Goal: Information Seeking & Learning: Find specific fact

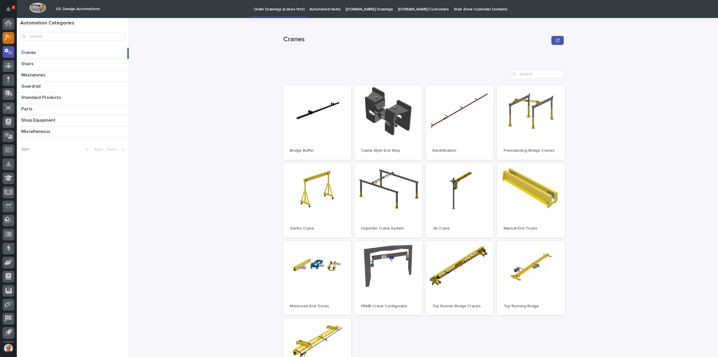
scroll to position [12, 0]
click at [7, 24] on icon at bounding box center [6, 25] width 5 height 6
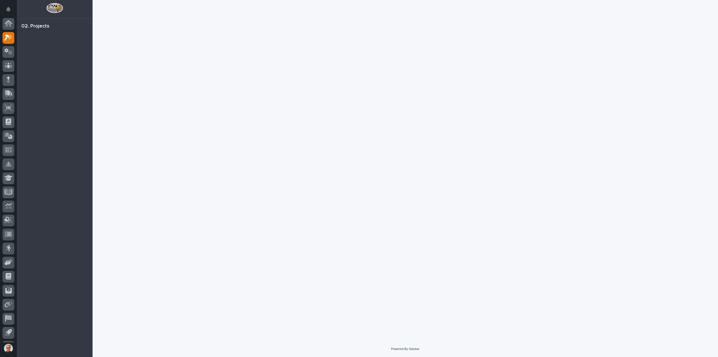
scroll to position [12, 0]
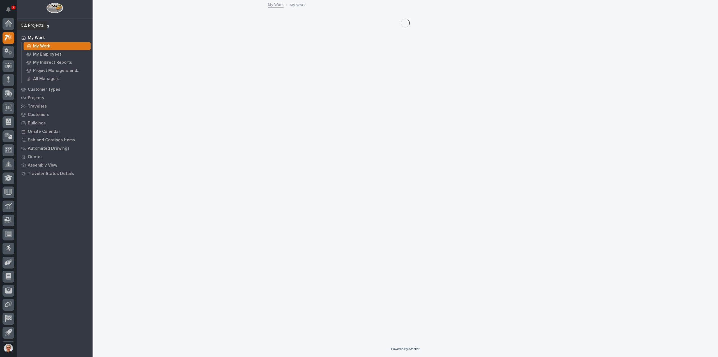
scroll to position [12, 0]
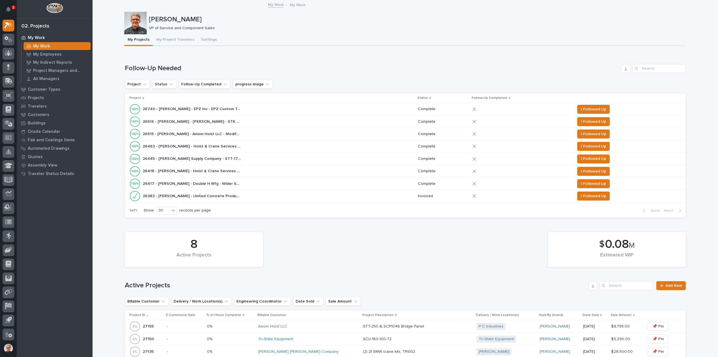
click at [192, 109] on p "26740 - Starke - EPZ Inc - EPZ Custom Trolley" at bounding box center [192, 108] width 99 height 6
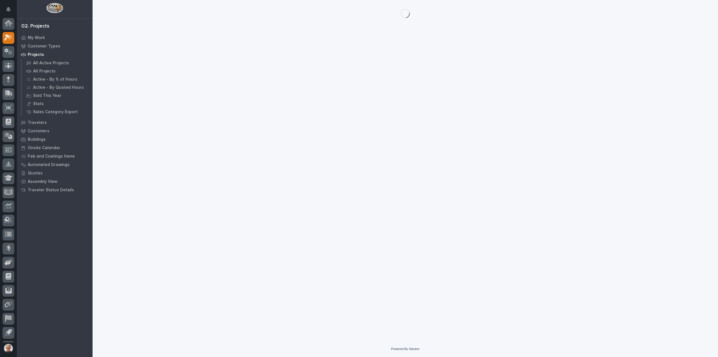
scroll to position [12, 0]
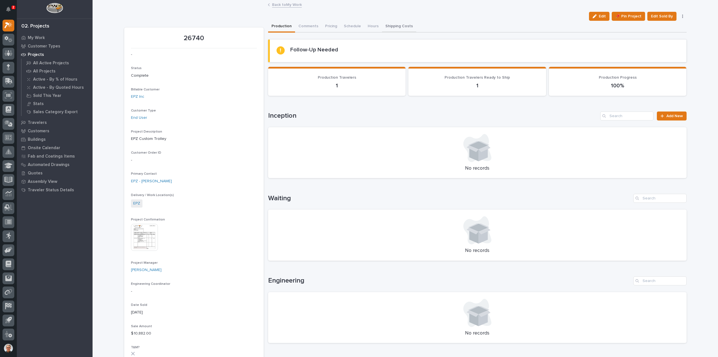
click at [387, 24] on button "Shipping Costs" at bounding box center [399, 27] width 34 height 12
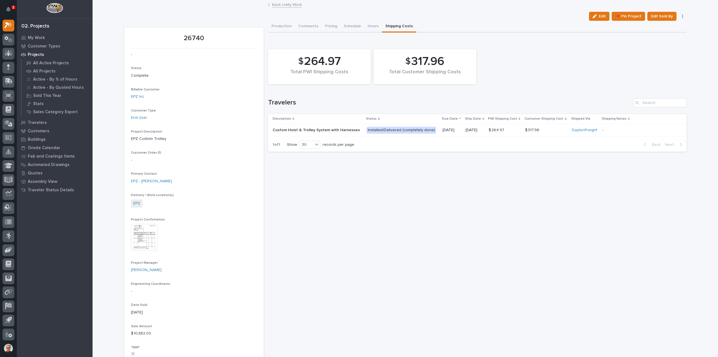
click at [320, 128] on p "Custom Hoist & Trolley System with Harnesses" at bounding box center [318, 130] width 90 height 5
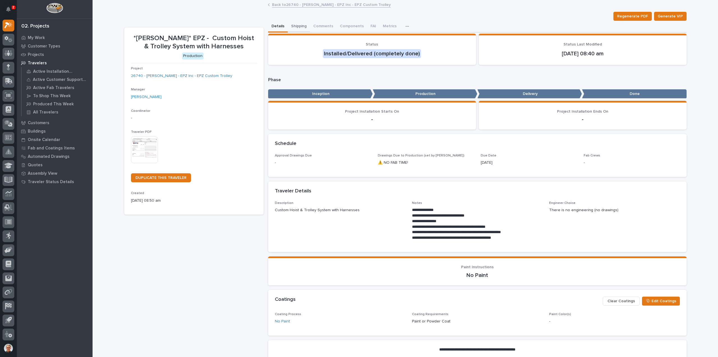
click at [296, 25] on button "Shipping" at bounding box center [299, 27] width 22 height 12
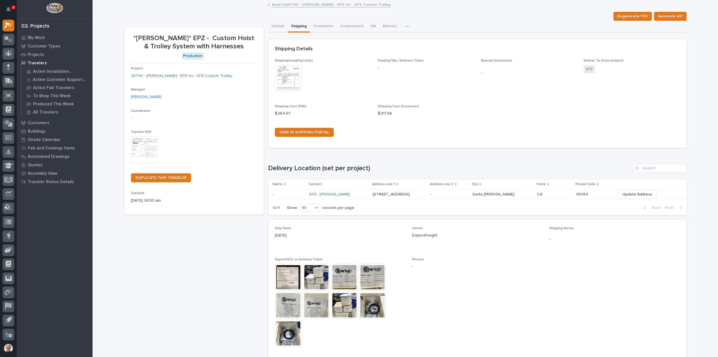
click at [316, 302] on img at bounding box center [316, 304] width 27 height 27
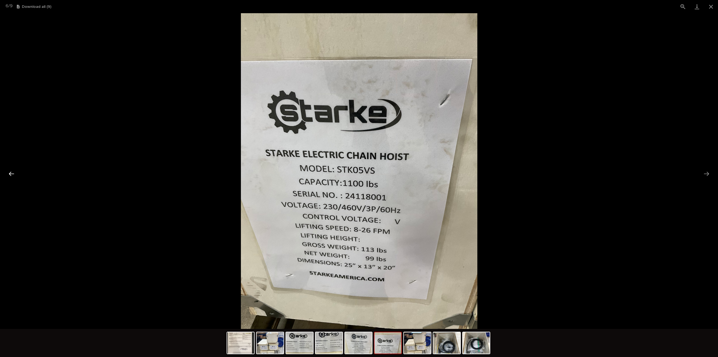
click at [13, 173] on button "Previous slide" at bounding box center [12, 173] width 12 height 11
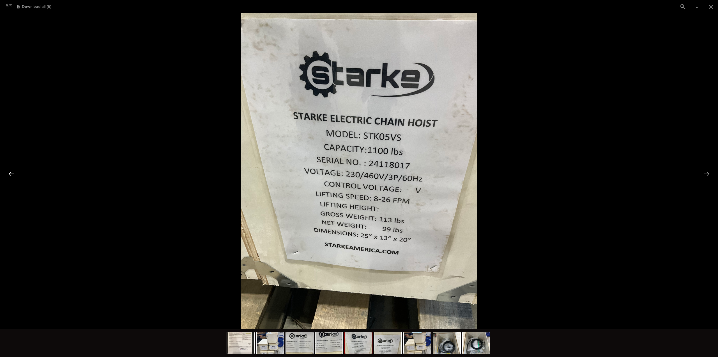
click at [14, 171] on button "Previous slide" at bounding box center [12, 173] width 12 height 11
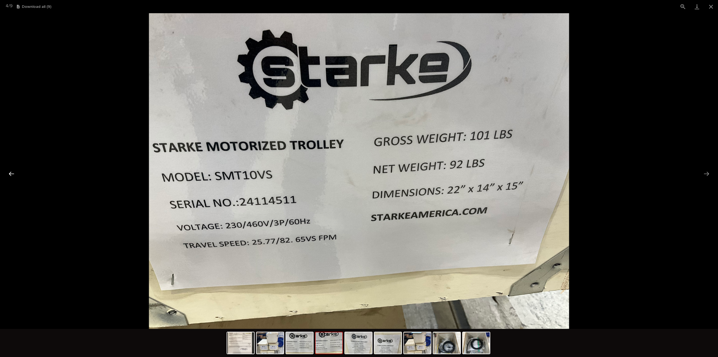
click at [15, 171] on button "Previous slide" at bounding box center [12, 173] width 12 height 11
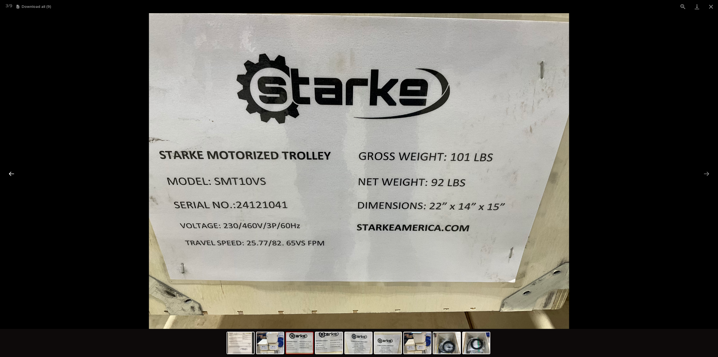
click at [20, 169] on div at bounding box center [359, 170] width 718 height 315
click at [11, 173] on button "Previous slide" at bounding box center [12, 173] width 12 height 11
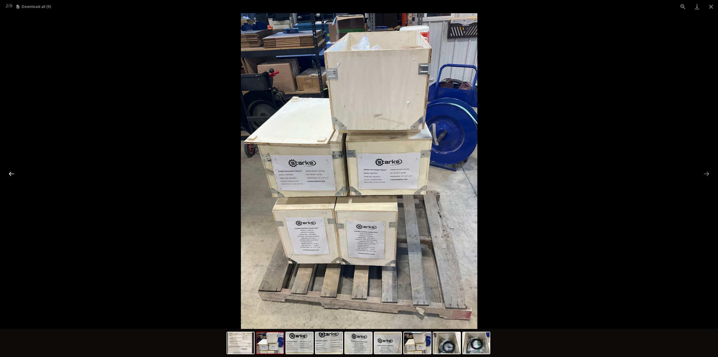
click at [11, 172] on button "Previous slide" at bounding box center [12, 173] width 12 height 11
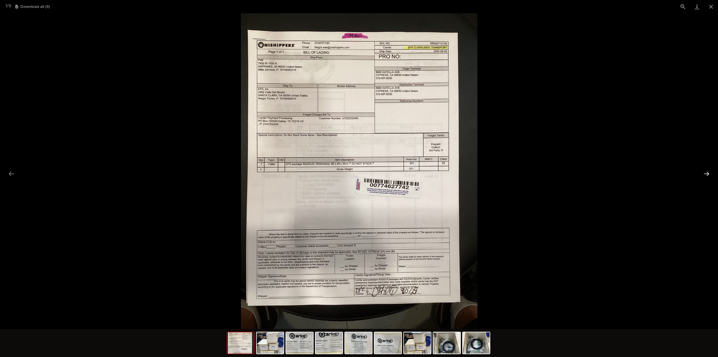
click at [707, 171] on button "Next slide" at bounding box center [707, 173] width 12 height 11
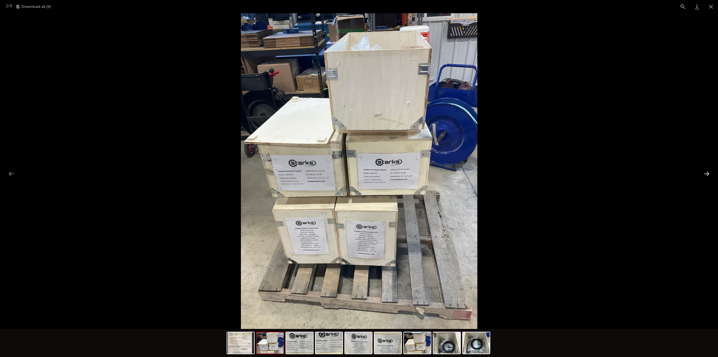
click at [707, 171] on button "Next slide" at bounding box center [707, 173] width 12 height 11
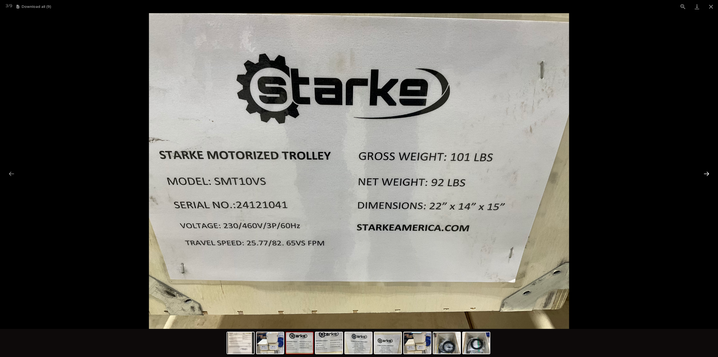
click at [707, 171] on button "Next slide" at bounding box center [707, 173] width 12 height 11
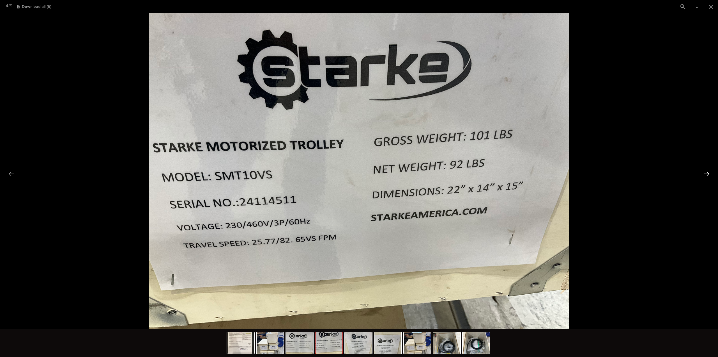
click at [707, 171] on button "Next slide" at bounding box center [707, 173] width 12 height 11
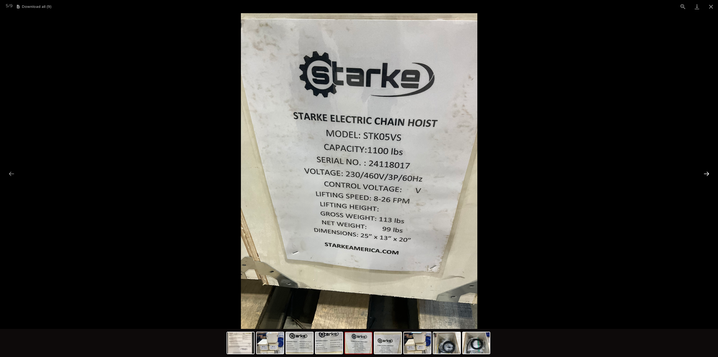
click at [707, 171] on button "Next slide" at bounding box center [707, 173] width 12 height 11
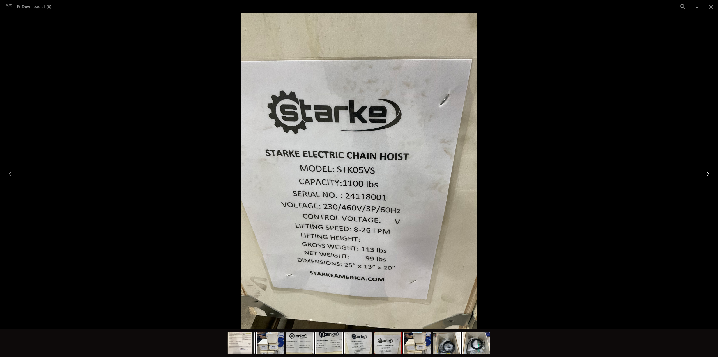
click at [707, 171] on button "Next slide" at bounding box center [707, 173] width 12 height 11
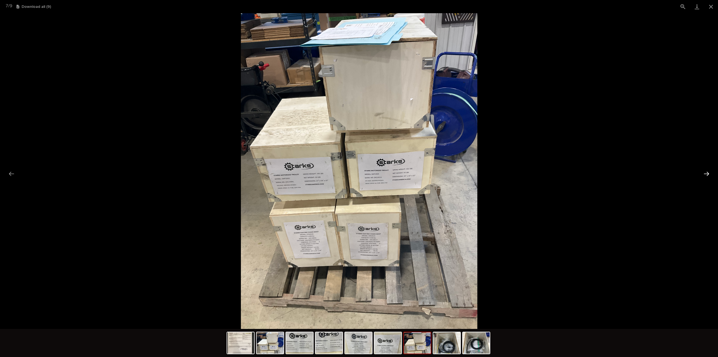
click at [707, 171] on button "Next slide" at bounding box center [707, 173] width 12 height 11
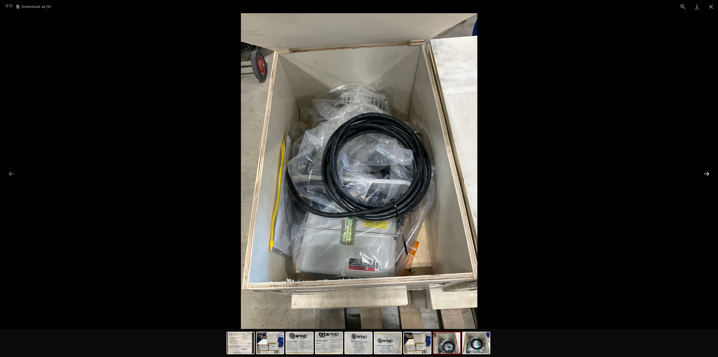
click at [707, 172] on button "Next slide" at bounding box center [707, 173] width 12 height 11
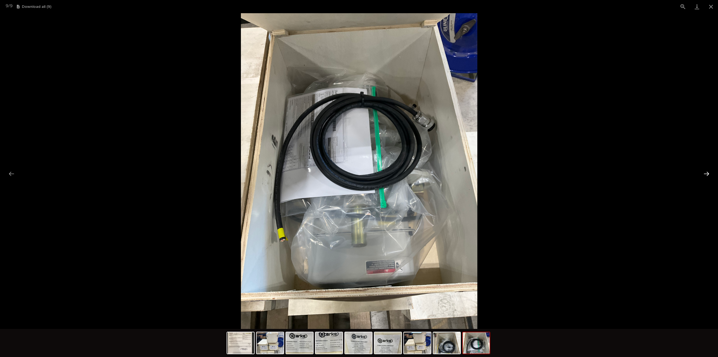
click at [707, 172] on button "Next slide" at bounding box center [707, 173] width 12 height 11
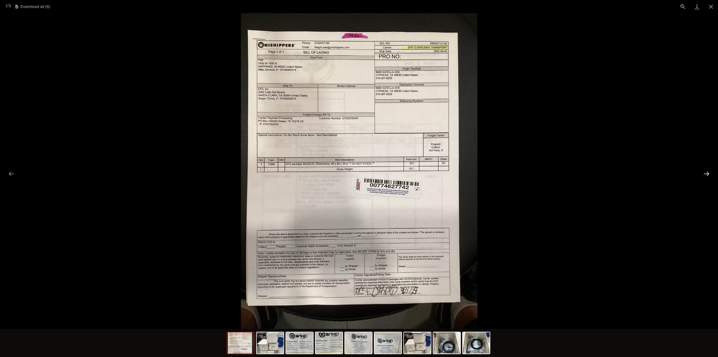
click at [707, 172] on button "Next slide" at bounding box center [707, 173] width 12 height 11
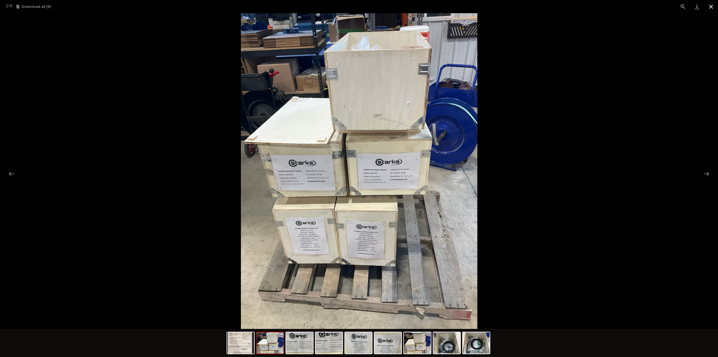
click at [710, 6] on button "Close gallery" at bounding box center [711, 6] width 14 height 13
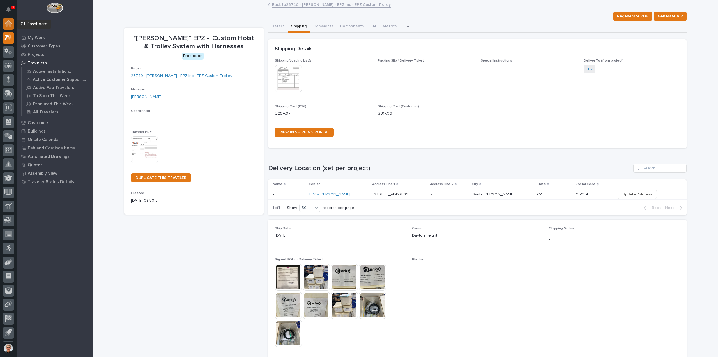
click at [8, 22] on icon at bounding box center [9, 24] width 6 height 6
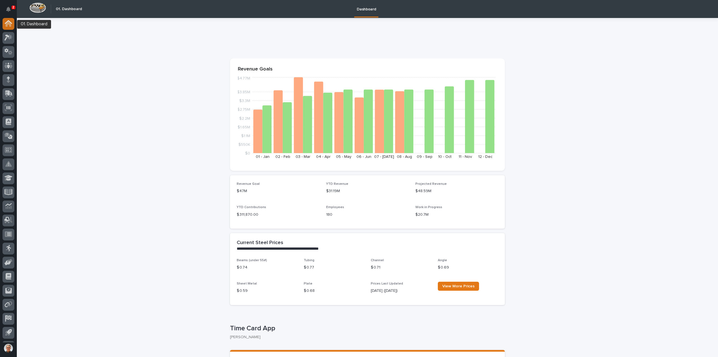
click at [7, 21] on icon at bounding box center [8, 22] width 7 height 4
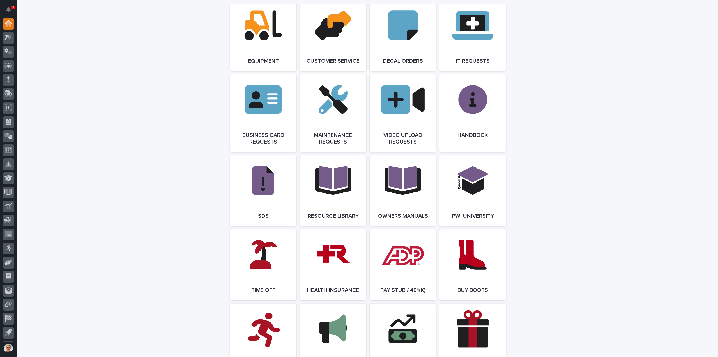
scroll to position [860, 0]
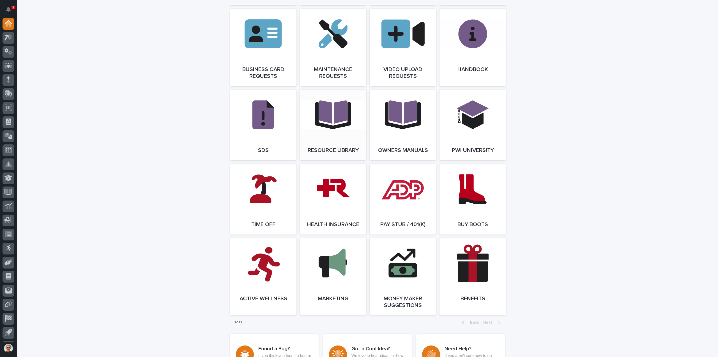
click at [329, 127] on span "Open Link" at bounding box center [333, 125] width 18 height 4
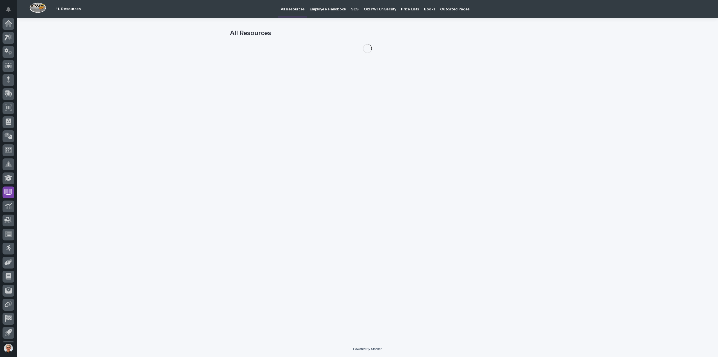
scroll to position [12, 0]
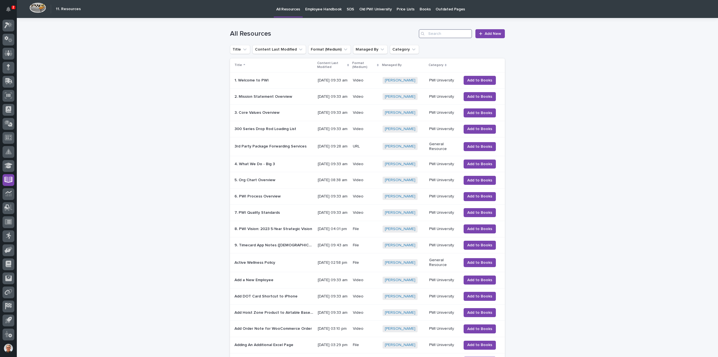
click at [440, 34] on input "Search" at bounding box center [445, 33] width 53 height 9
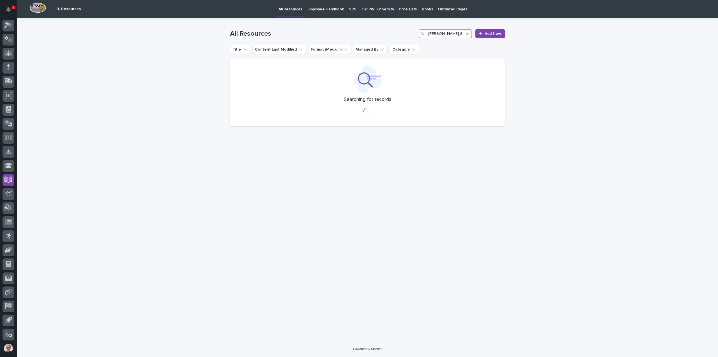
type input "[PERSON_NAME]"
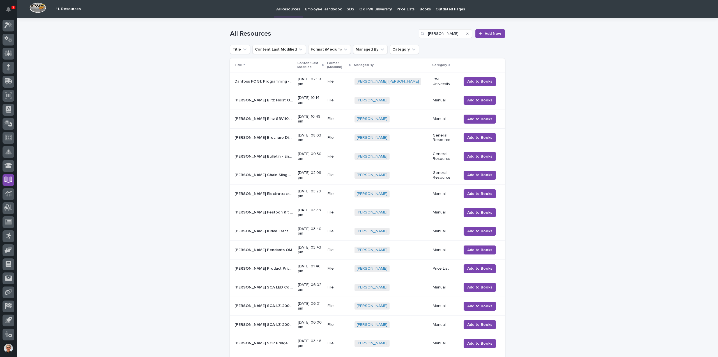
click at [286, 118] on p "[PERSON_NAME] Blitz SBVi1036 Smart Lift Hoist OM" at bounding box center [265, 118] width 60 height 6
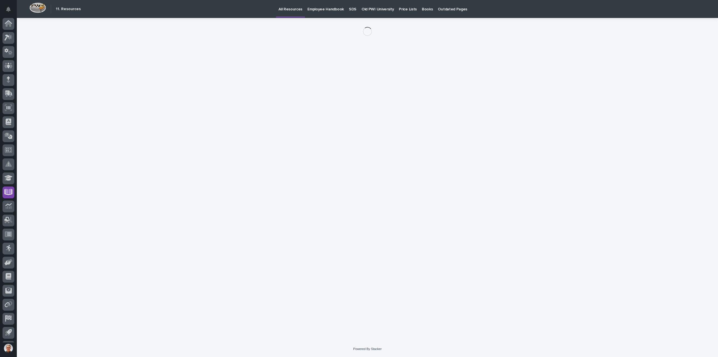
scroll to position [12, 0]
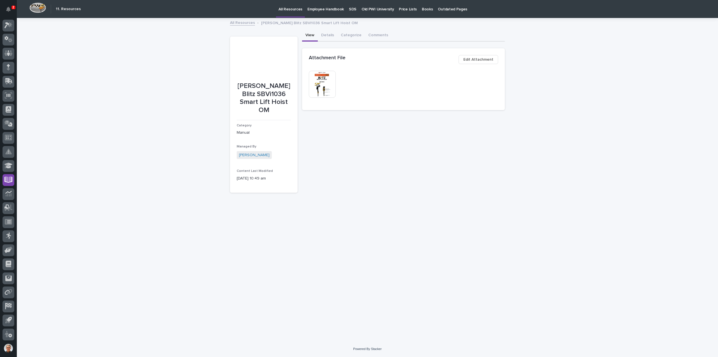
click at [480, 58] on span "Edit Attachment" at bounding box center [478, 59] width 30 height 7
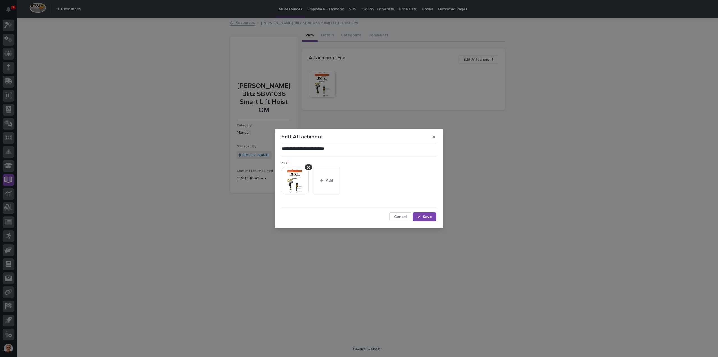
click at [290, 178] on img at bounding box center [295, 180] width 27 height 27
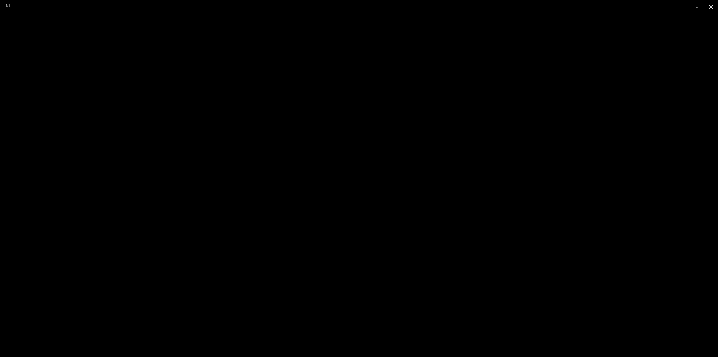
click at [712, 5] on button "Close gallery" at bounding box center [711, 6] width 14 height 13
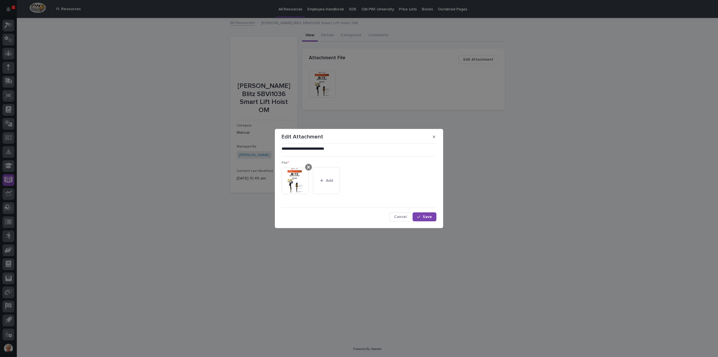
click at [309, 167] on icon at bounding box center [308, 167] width 3 height 3
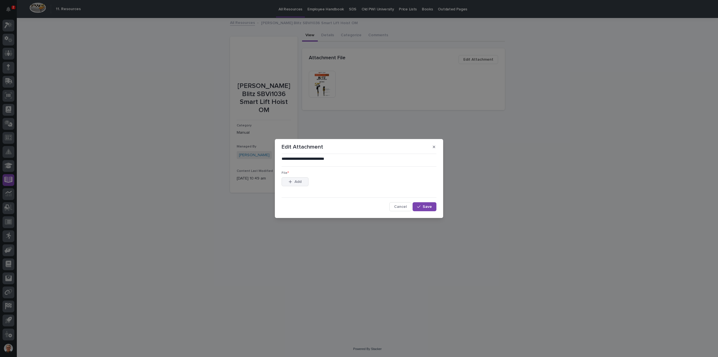
click at [295, 181] on span "Add" at bounding box center [298, 181] width 7 height 5
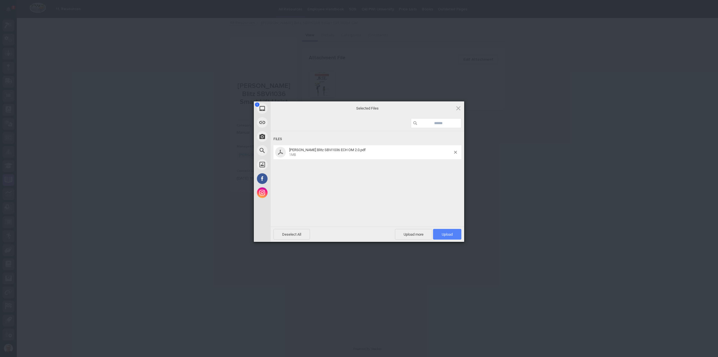
click at [448, 232] on span "Upload 1" at bounding box center [447, 234] width 11 height 4
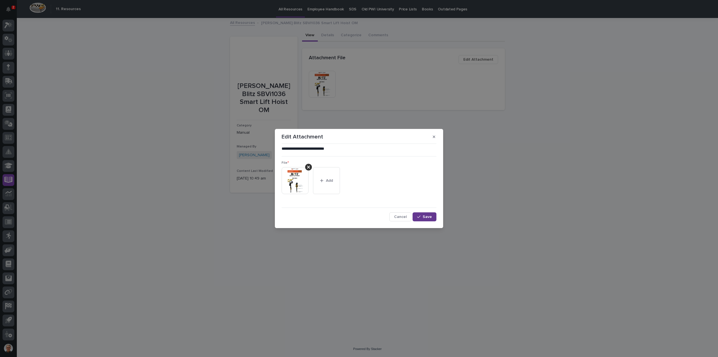
click at [427, 215] on span "Save" at bounding box center [427, 216] width 9 height 5
